Goal: Use online tool/utility

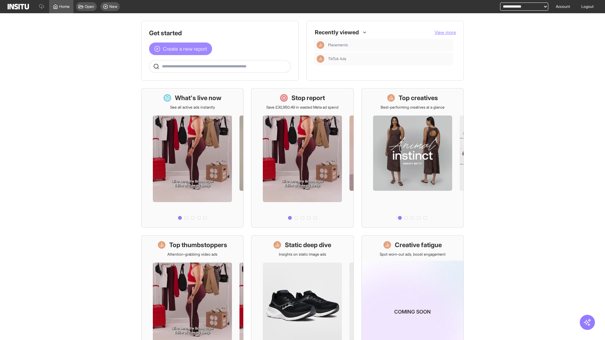
click at [182, 49] on span "Create a new report" at bounding box center [185, 49] width 44 height 8
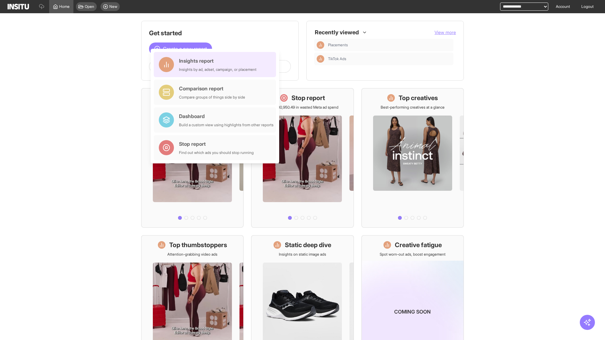
click at [216, 65] on div "Insights report Insights by ad, adset, campaign, or placement" at bounding box center [217, 64] width 77 height 15
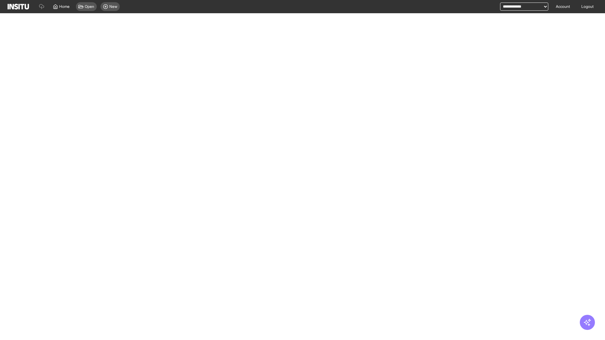
select select "**"
